Goal: Task Accomplishment & Management: Complete application form

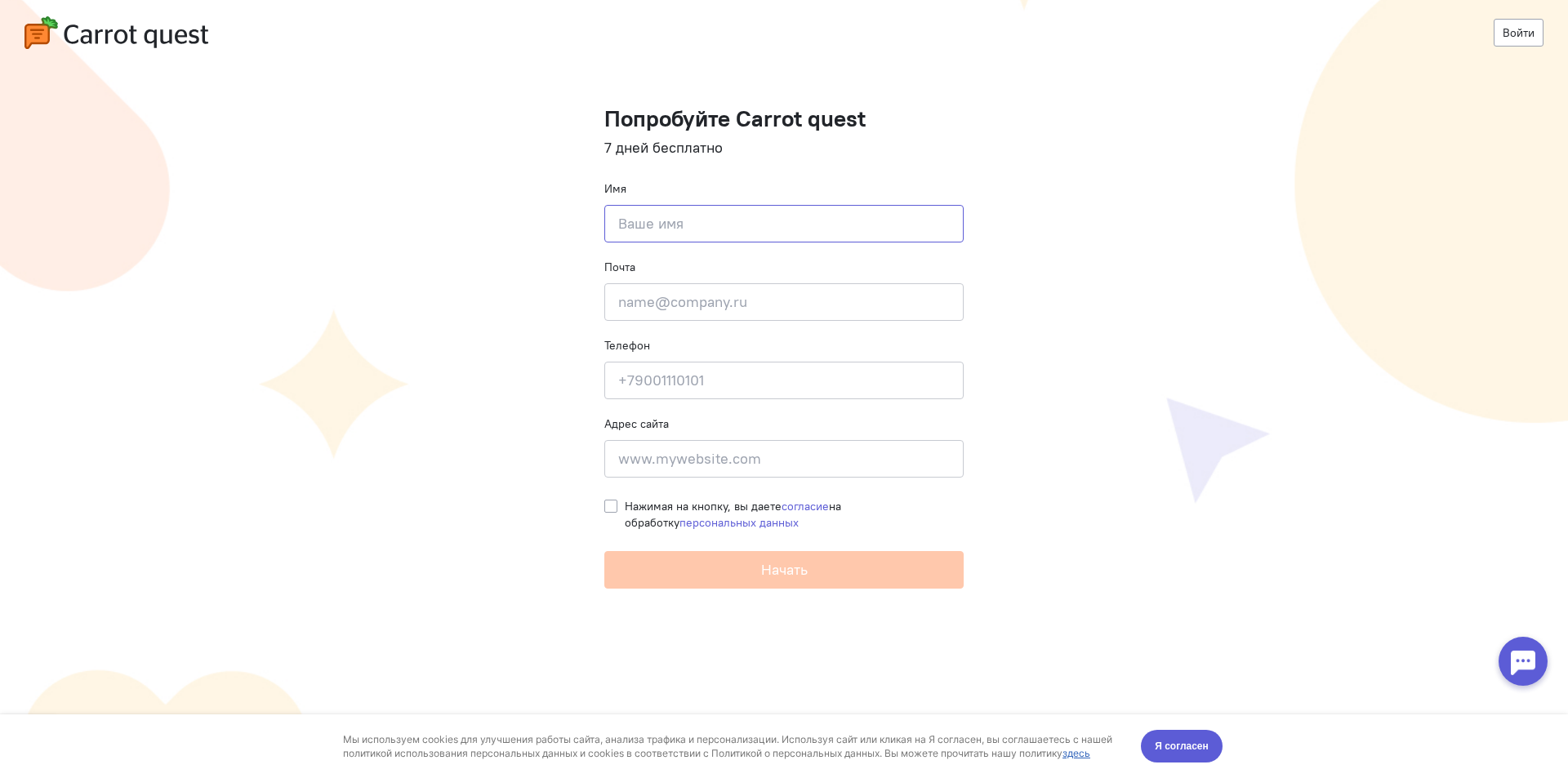
click at [655, 237] on input at bounding box center [784, 224] width 360 height 38
type input "катара"
click at [766, 292] on input "email" at bounding box center [784, 302] width 360 height 38
type input "[EMAIL_ADDRESS][DOMAIN_NAME]"
click at [775, 377] on input at bounding box center [784, 380] width 360 height 38
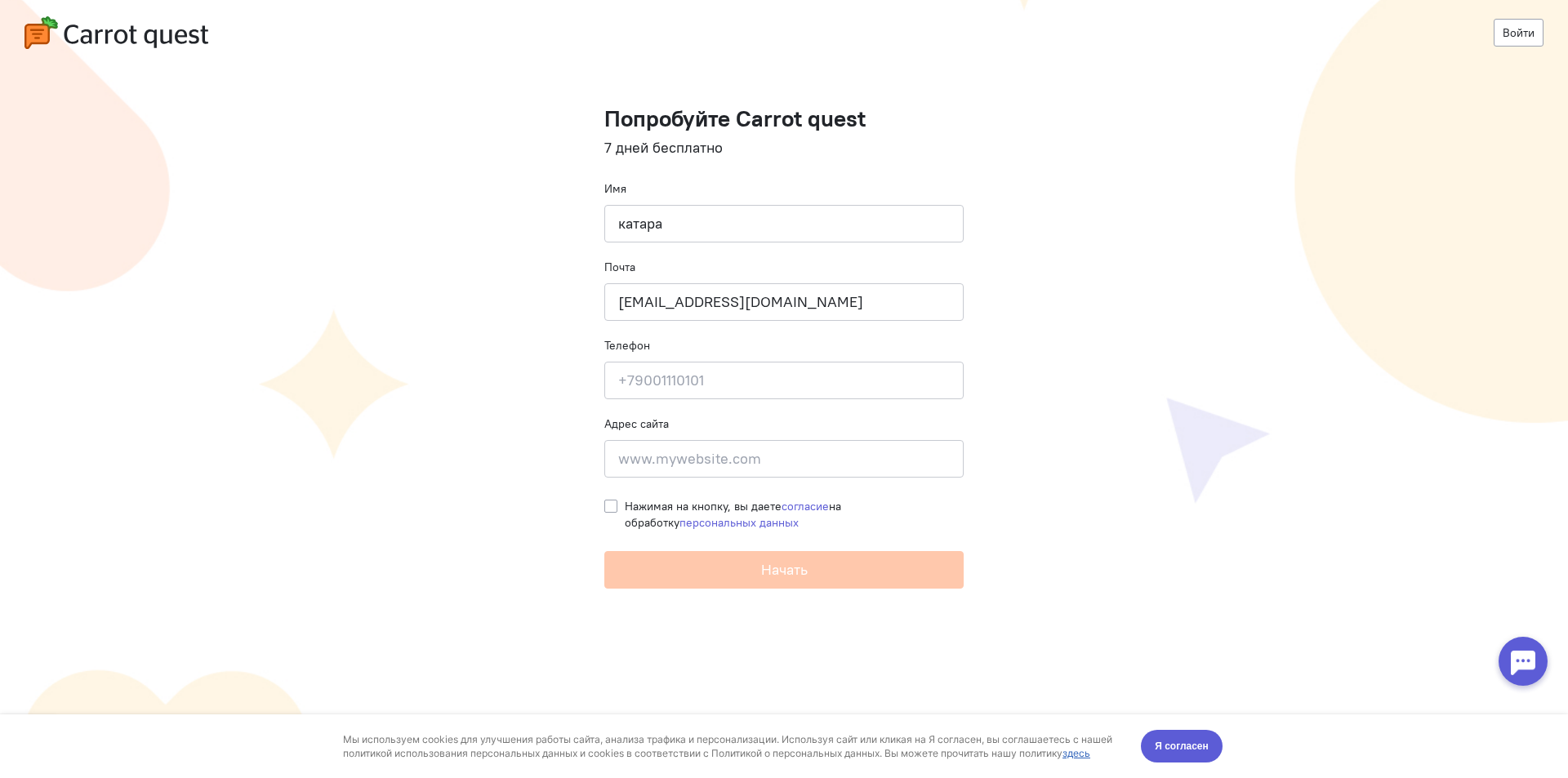
click at [625, 506] on label "Нажимая на кнопку, вы даете согласие на обработку персональных данных" at bounding box center [794, 514] width 339 height 32
click at [607, 506] on input "Нажимая на кнопку, вы даете согласие на обработку персональных данных" at bounding box center [610, 505] width 13 height 15
checkbox input "true"
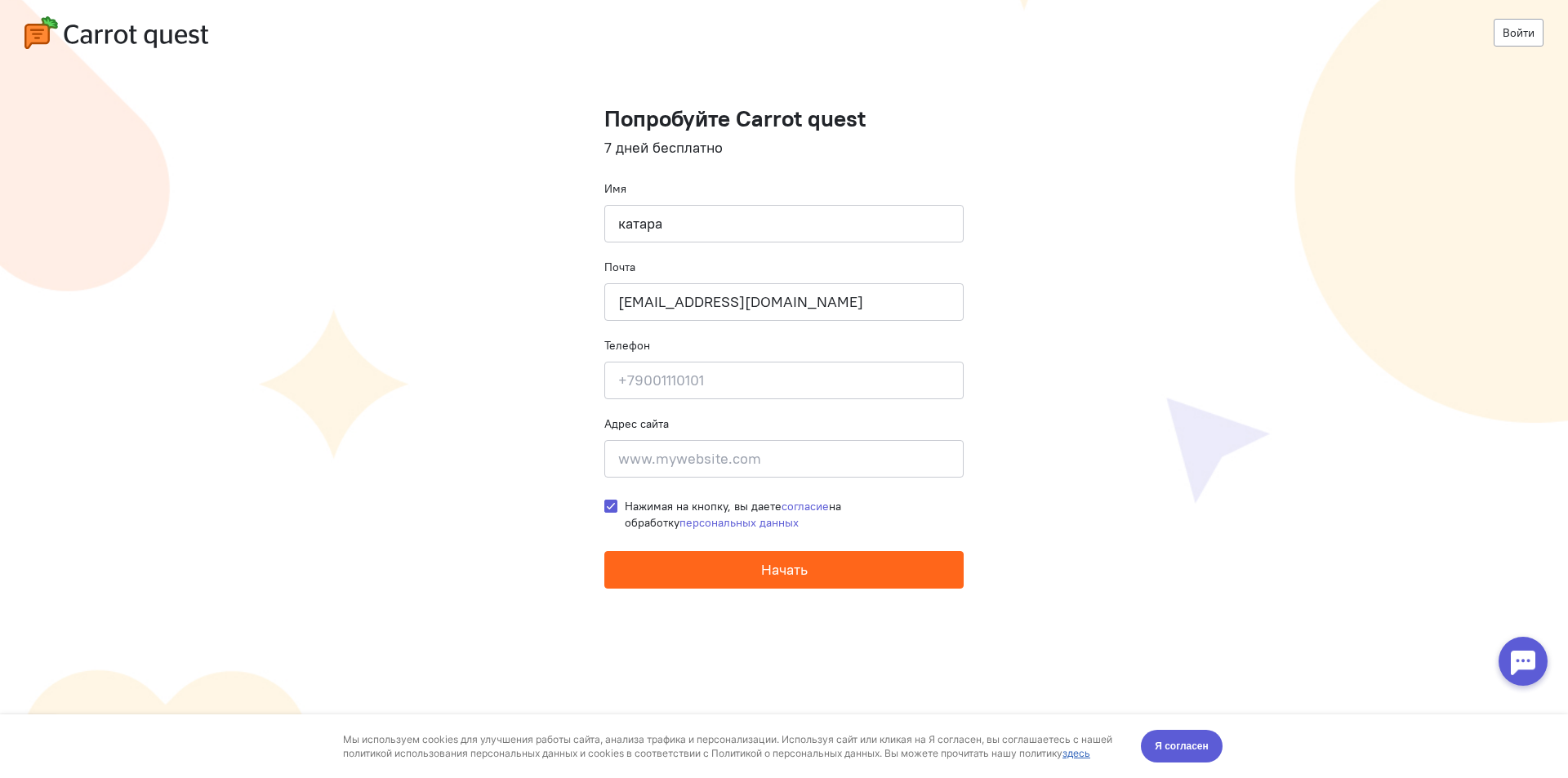
drag, startPoint x: 719, startPoint y: 555, endPoint x: 769, endPoint y: 561, distance: 50.4
click at [720, 555] on button "Начать" at bounding box center [784, 570] width 360 height 38
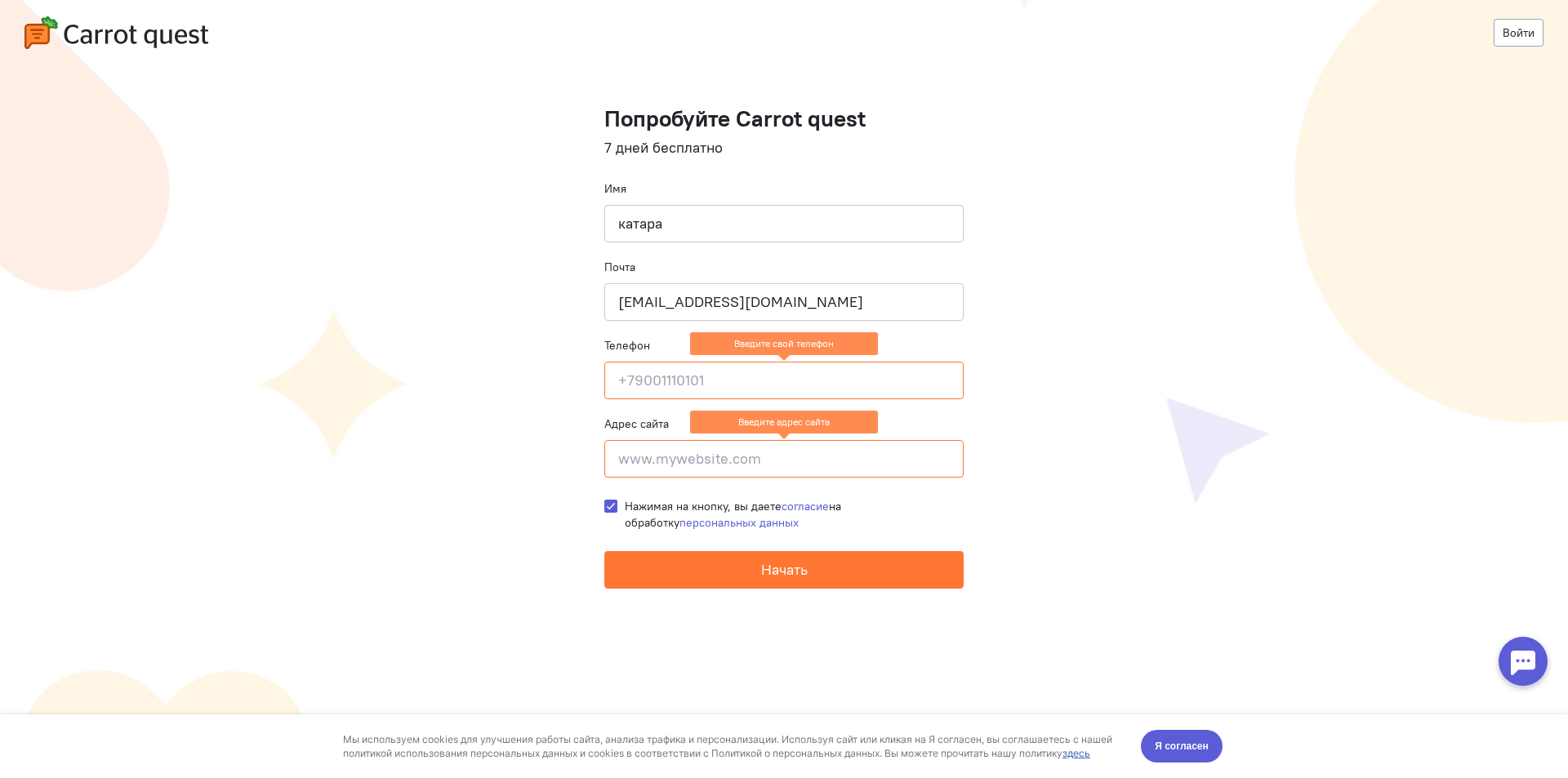
click at [807, 390] on input at bounding box center [784, 380] width 360 height 38
click at [620, 374] on input "9613712076" at bounding box center [784, 380] width 360 height 38
type input "[PHONE_NUMBER]"
click at [704, 445] on input at bounding box center [784, 459] width 360 height 38
